Goal: Navigation & Orientation: Find specific page/section

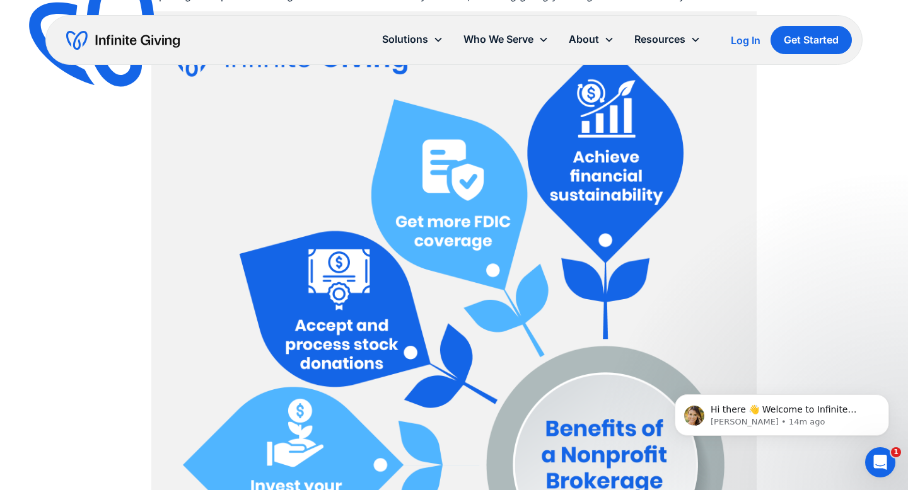
scroll to position [1635, 0]
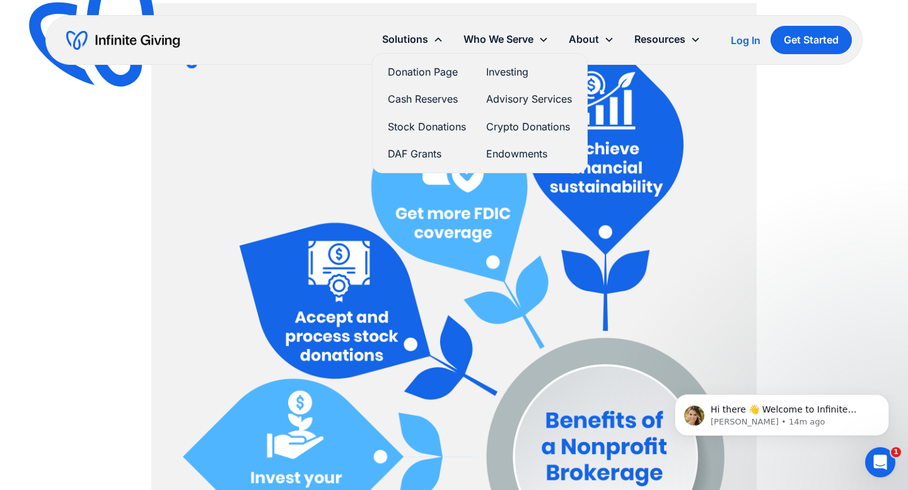
click at [422, 155] on link "DAF Grants" at bounding box center [427, 154] width 78 height 17
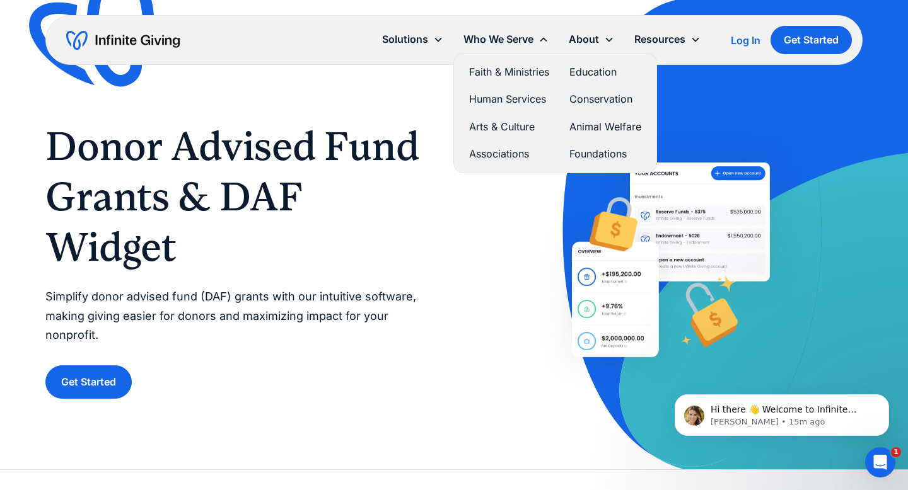
click at [576, 67] on link "Education" at bounding box center [605, 72] width 72 height 17
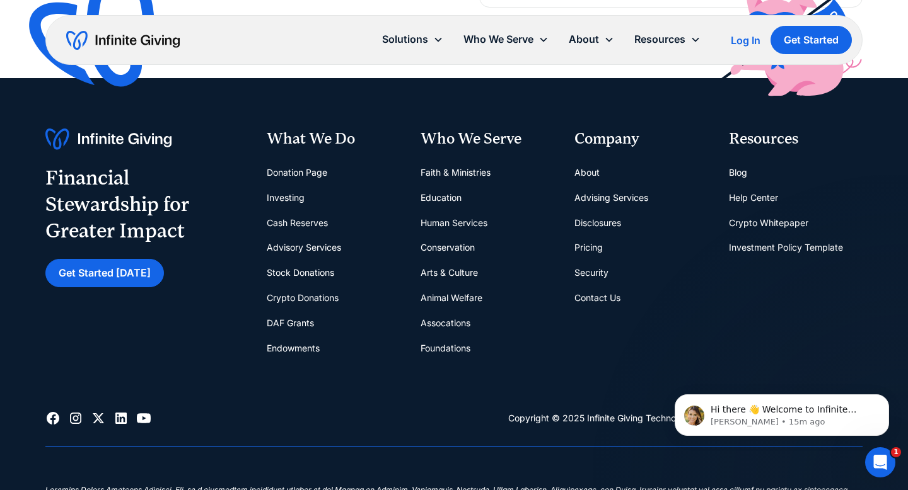
scroll to position [3163, 0]
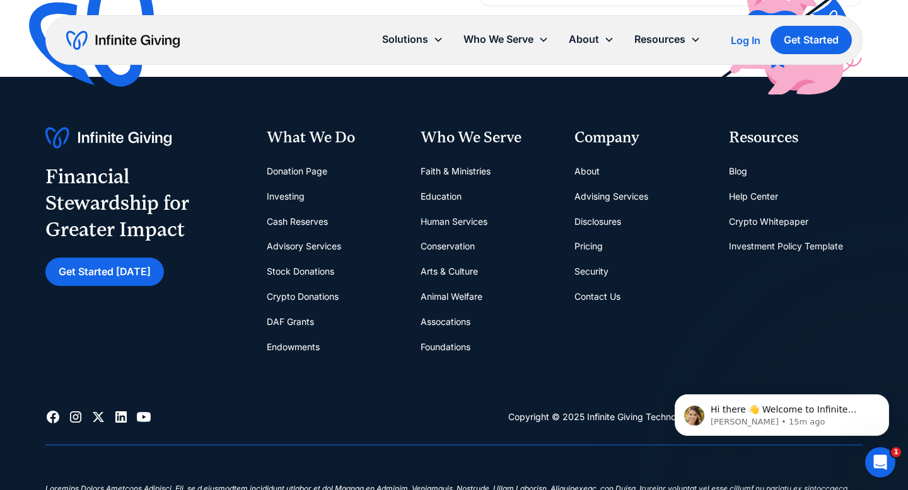
click at [303, 269] on link "Stock Donations" at bounding box center [300, 271] width 67 height 25
